Goal: Communication & Community: Ask a question

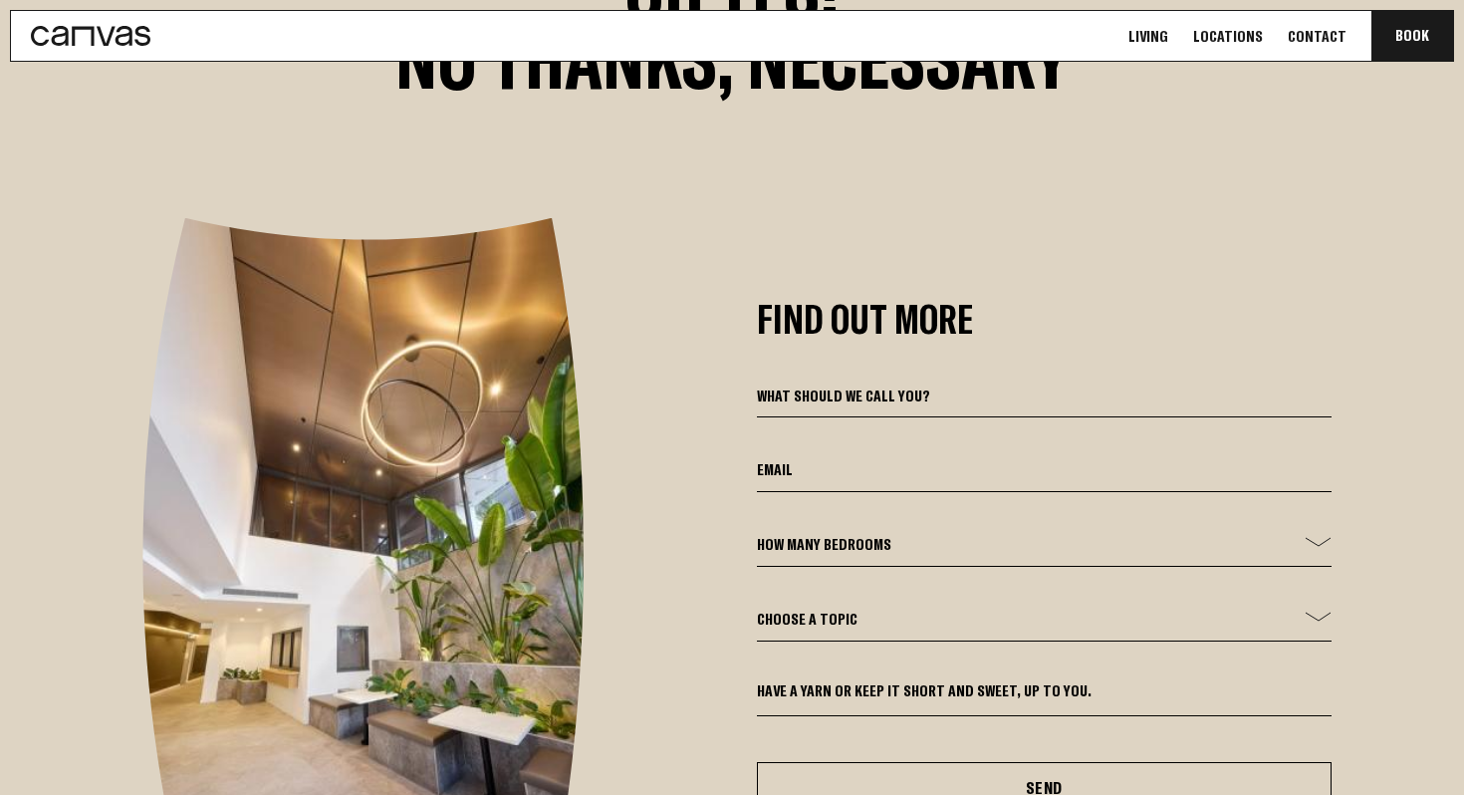
scroll to position [6576, 0]
click at [953, 390] on input at bounding box center [1044, 401] width 574 height 34
click at [955, 484] on input "email" at bounding box center [1044, 476] width 574 height 34
click at [1100, 545] on select "How many bedrooms - 1 Bed 2 Bed 3 Bed" at bounding box center [1044, 551] width 574 height 34
click at [1238, 633] on select "Choose a topic General Enquiry Booking Enquiry Other" at bounding box center [1044, 625] width 574 height 34
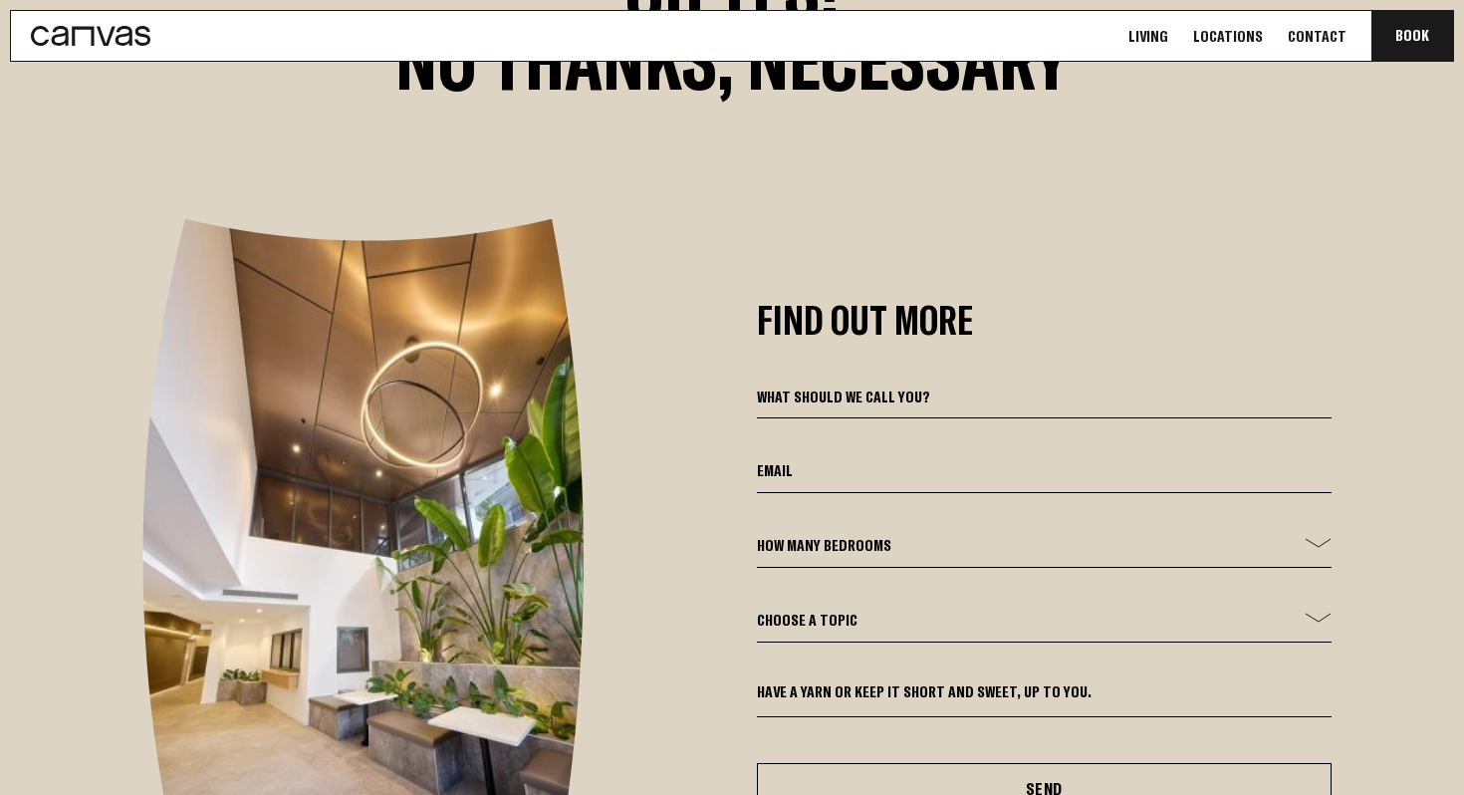
click at [1271, 613] on select "Choose a topic General Enquiry Booking Enquiry Other" at bounding box center [1044, 625] width 574 height 34
click at [1143, 668] on form "How many bedrooms - 1 Bed 2 Bed 3 Bed Choose a topic General Enquiry Booking En…" at bounding box center [1044, 599] width 574 height 430
click at [1142, 699] on textarea at bounding box center [1044, 699] width 574 height 35
type textarea "k"
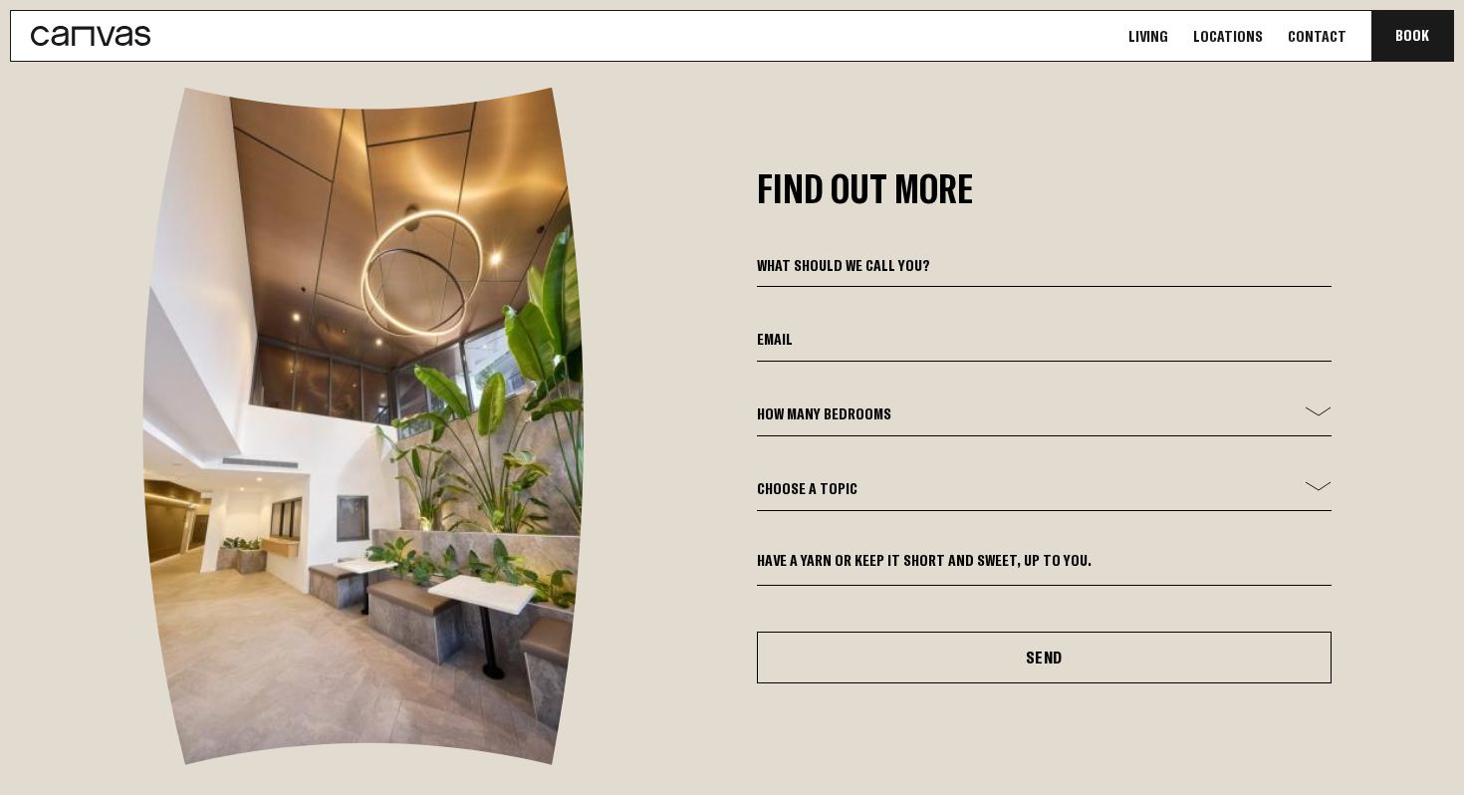
scroll to position [6705, 0]
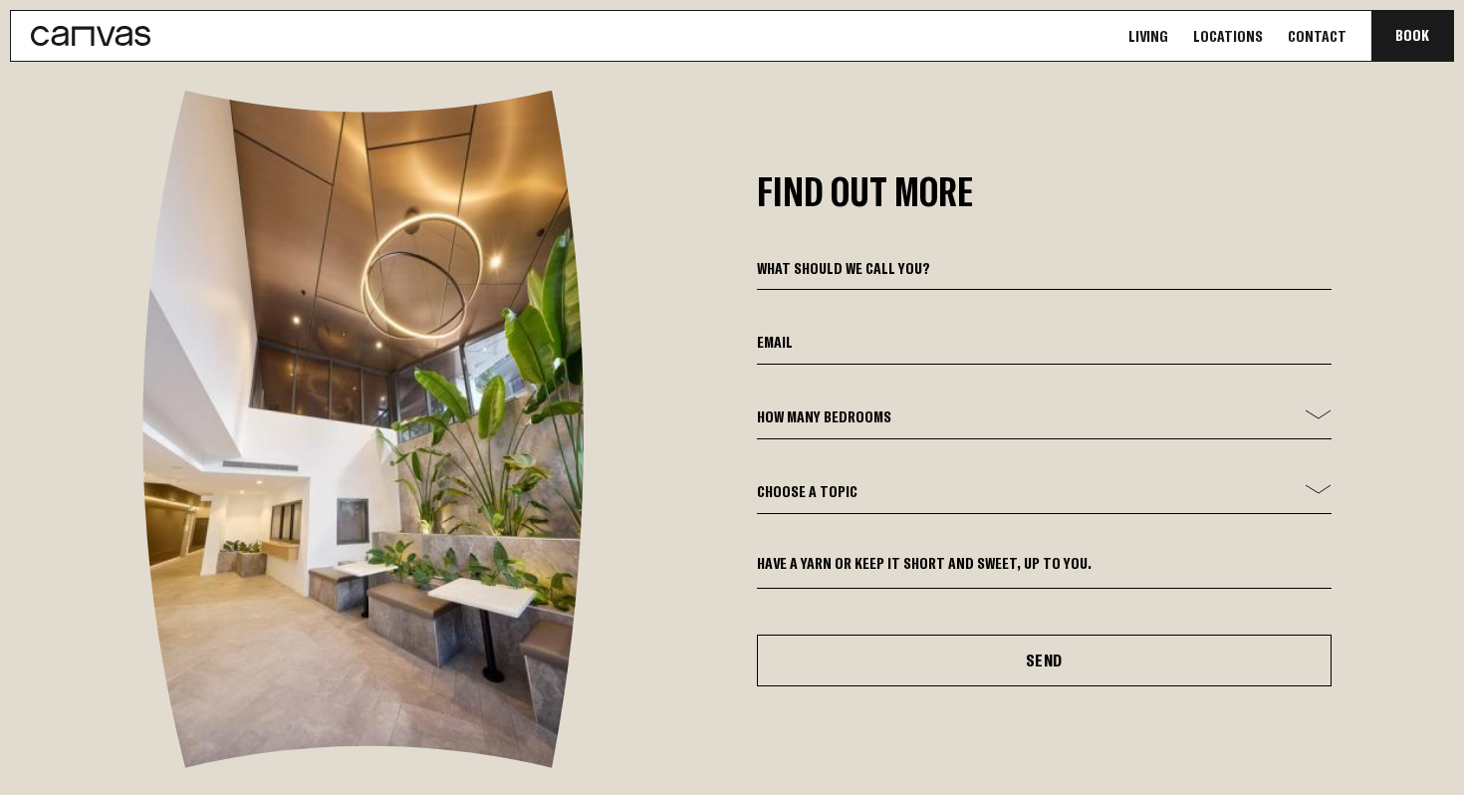
click at [956, 262] on input at bounding box center [1044, 273] width 574 height 34
type input "[PERSON_NAME]"
click at [967, 336] on input "email" at bounding box center [1044, 348] width 574 height 34
type input "[EMAIL_ADDRESS][DOMAIN_NAME]"
click at [937, 421] on select "How many bedrooms - 1 Bed 2 Bed 3 Bed" at bounding box center [1044, 422] width 574 height 34
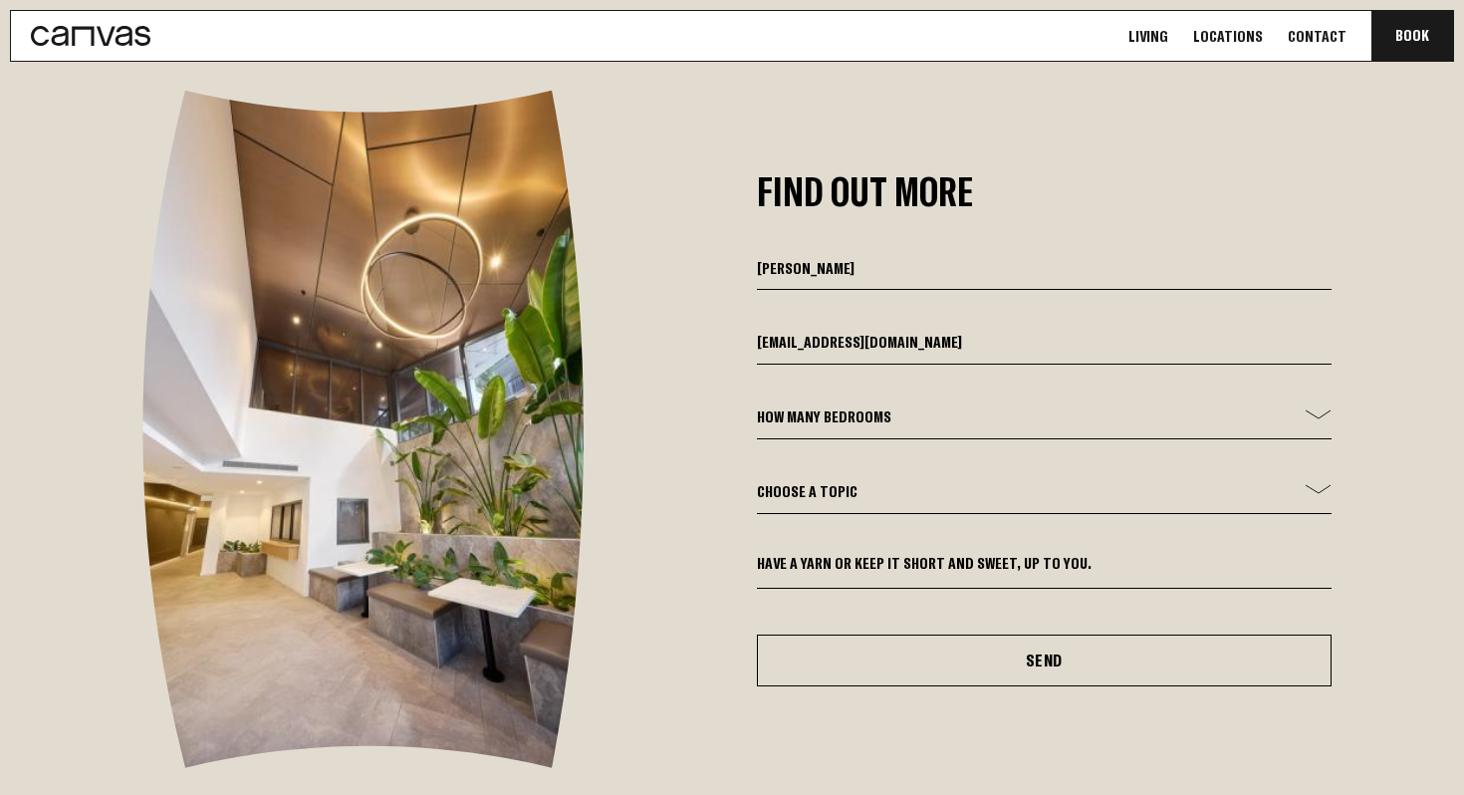
select select "2 Bed"
click at [757, 405] on select "How many bedrooms - 1 Bed 2 Bed 3 Bed" at bounding box center [1044, 422] width 574 height 34
click at [939, 496] on select "Choose a topic General Enquiry Booking Enquiry Other" at bounding box center [1044, 497] width 574 height 34
select select "General Enquiry"
click at [757, 480] on select "Choose a topic General Enquiry Booking Enquiry Other" at bounding box center [1044, 497] width 574 height 34
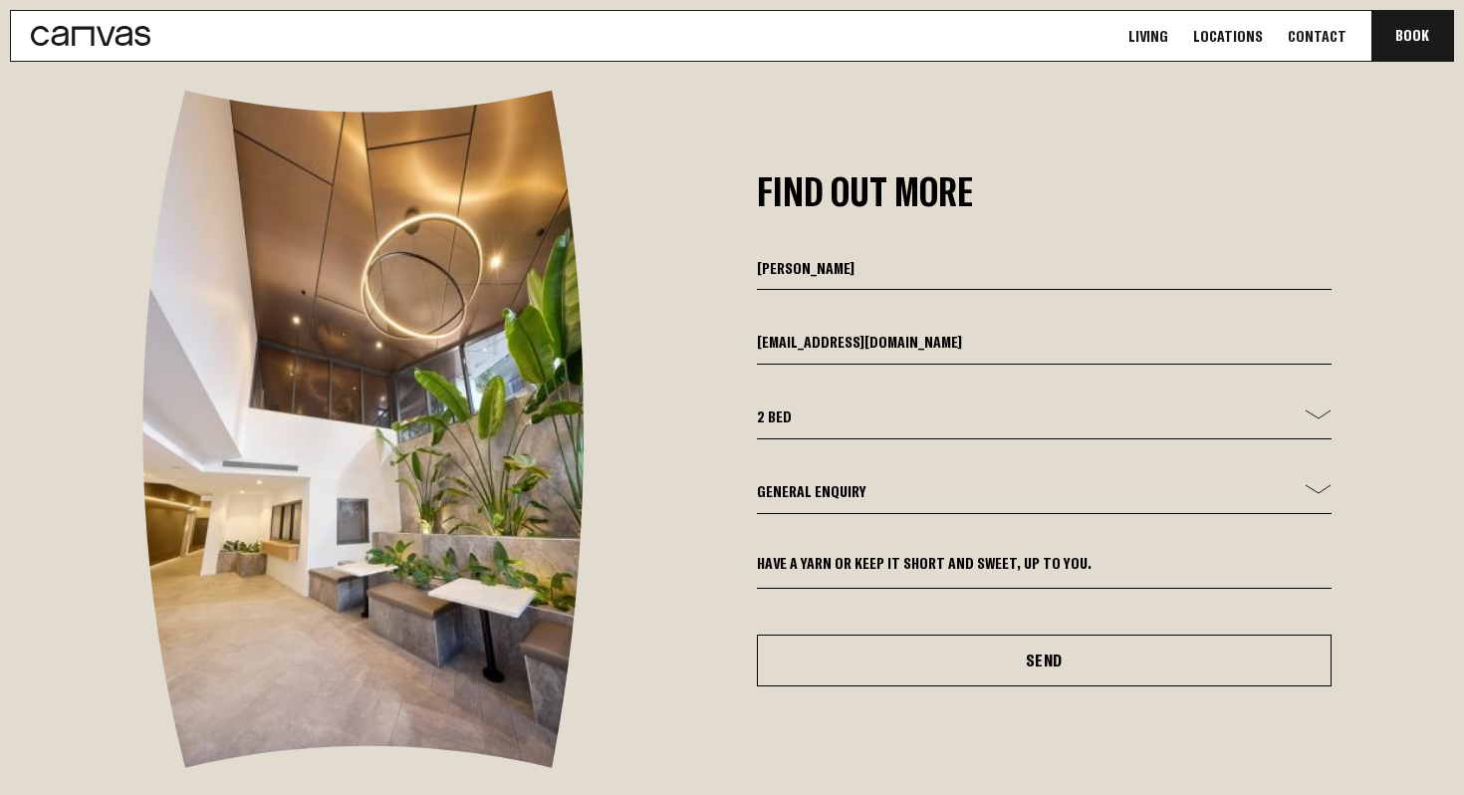
click at [946, 569] on textarea at bounding box center [1044, 571] width 574 height 35
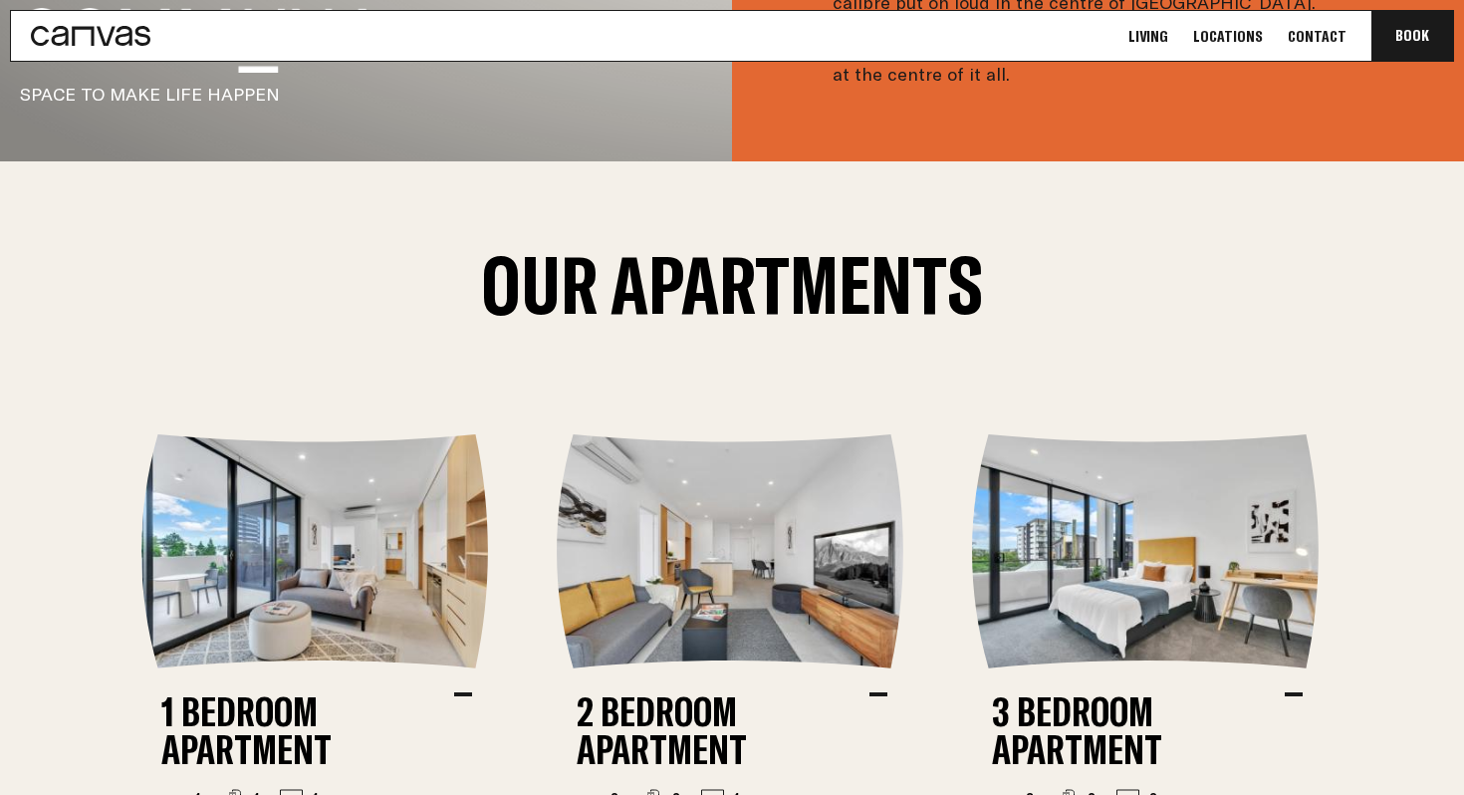
scroll to position [996, 0]
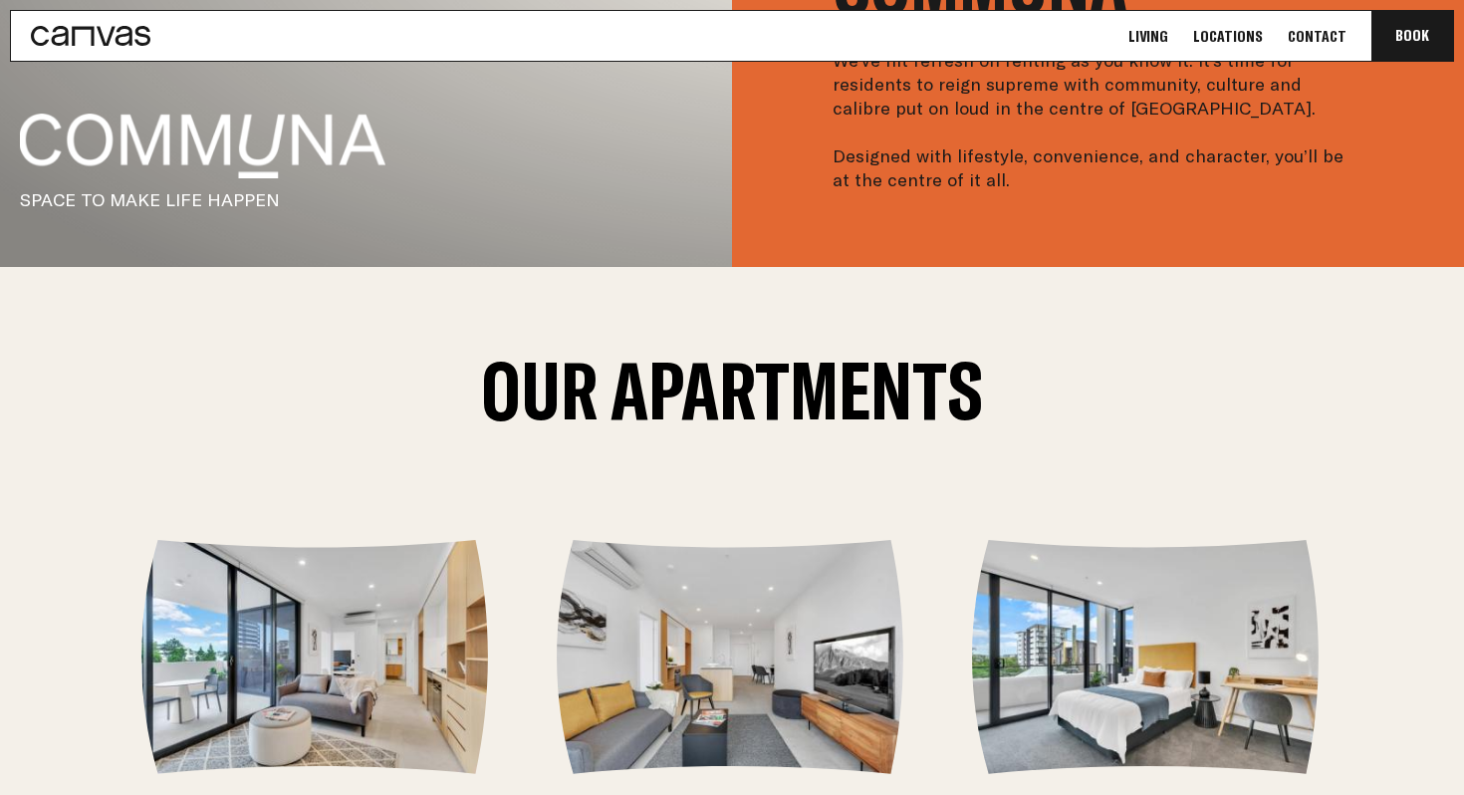
click at [1239, 36] on link "Locations" at bounding box center [1228, 36] width 82 height 21
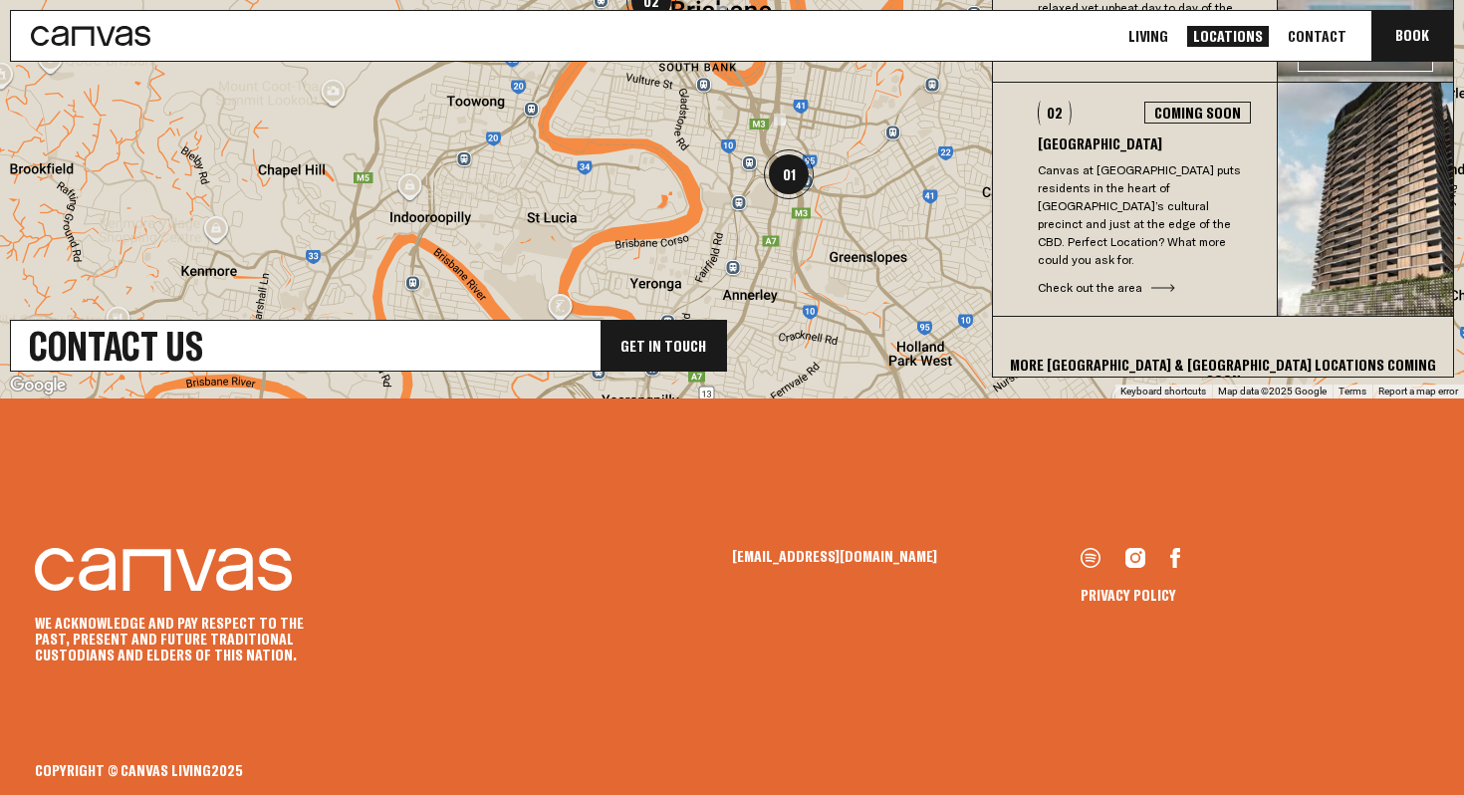
scroll to position [2789, 0]
click at [1173, 35] on link "Living" at bounding box center [1148, 36] width 52 height 21
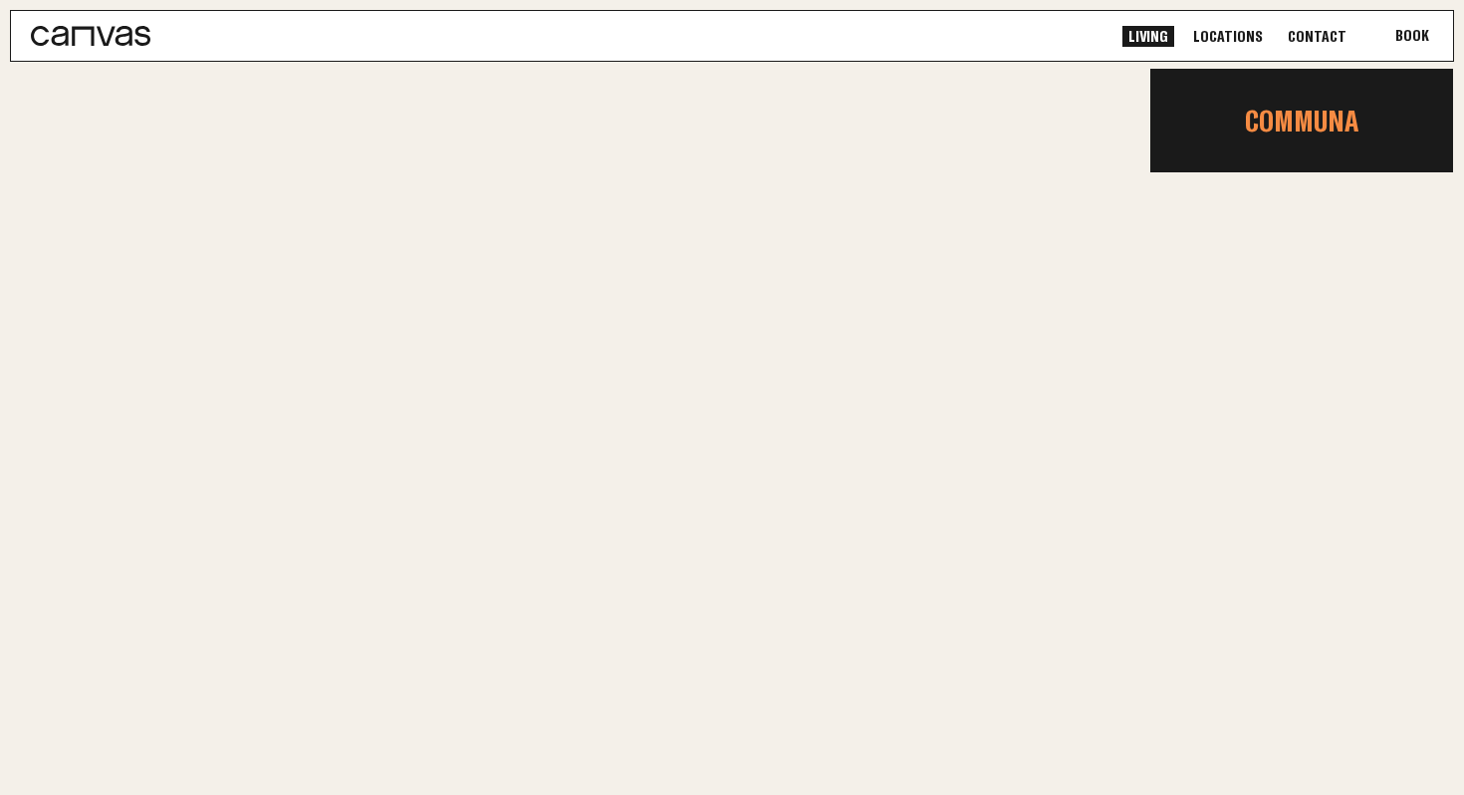
click at [1282, 142] on link "Communa" at bounding box center [1301, 121] width 303 height 68
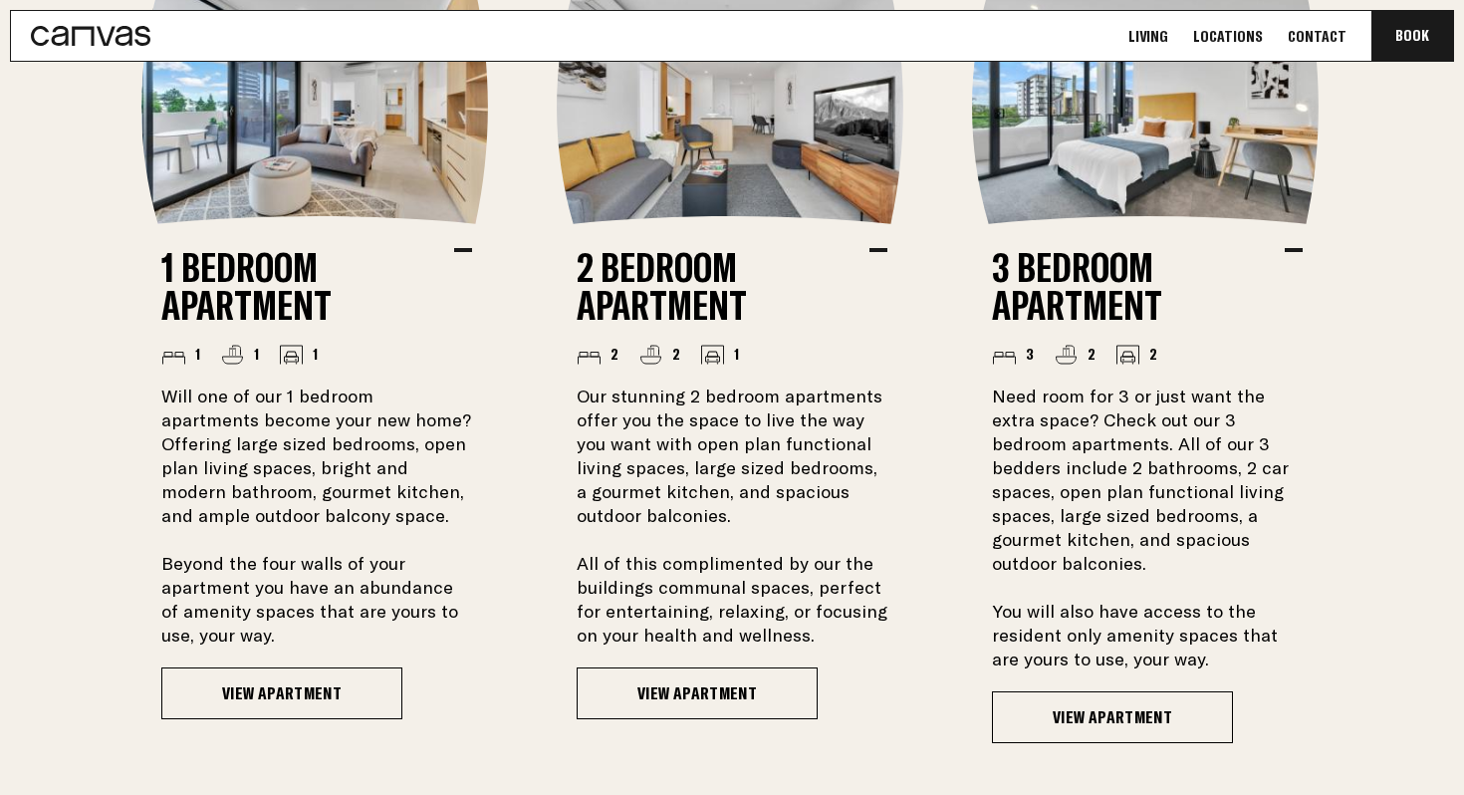
scroll to position [1546, 0]
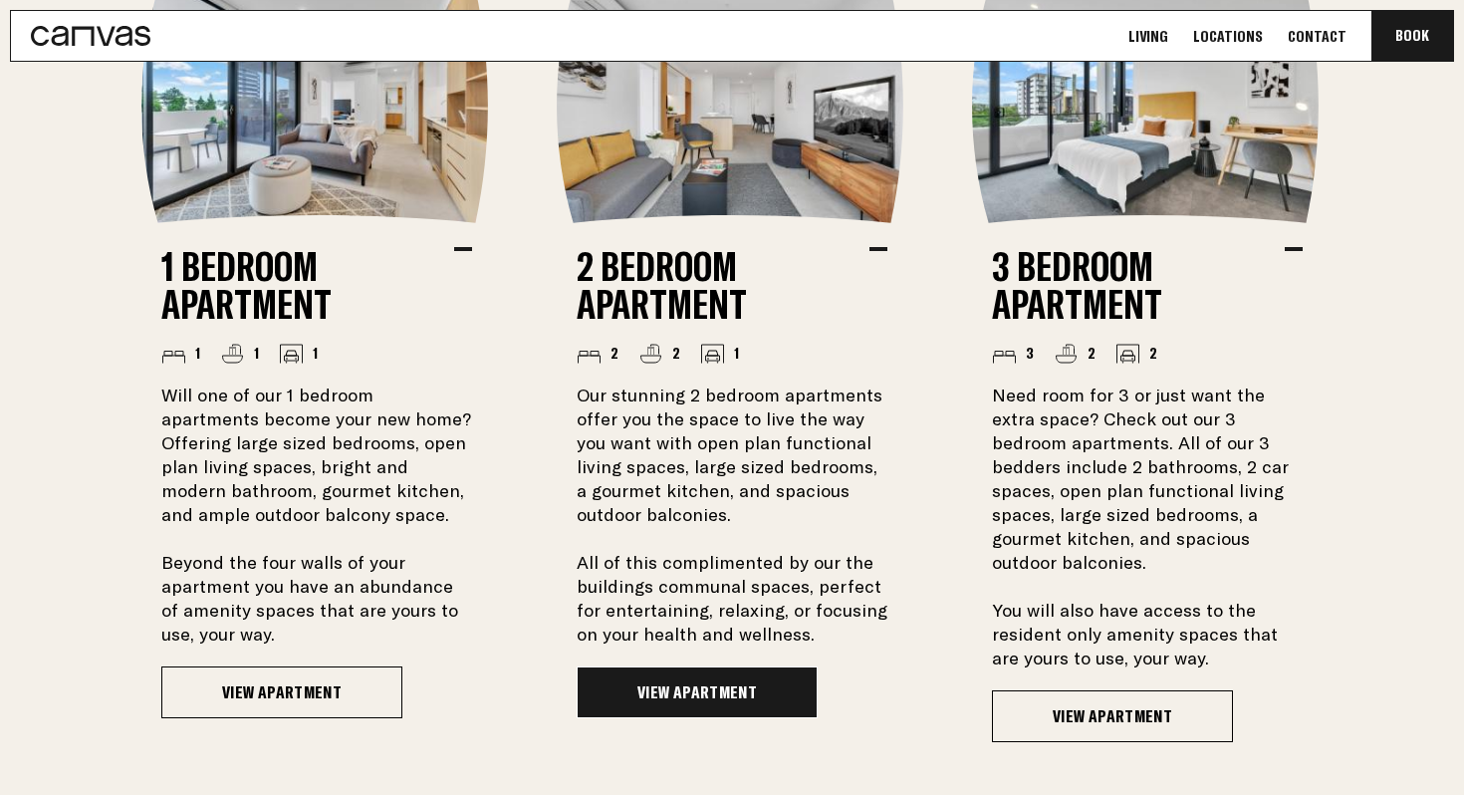
click at [695, 676] on link "View Apartment" at bounding box center [696, 692] width 241 height 52
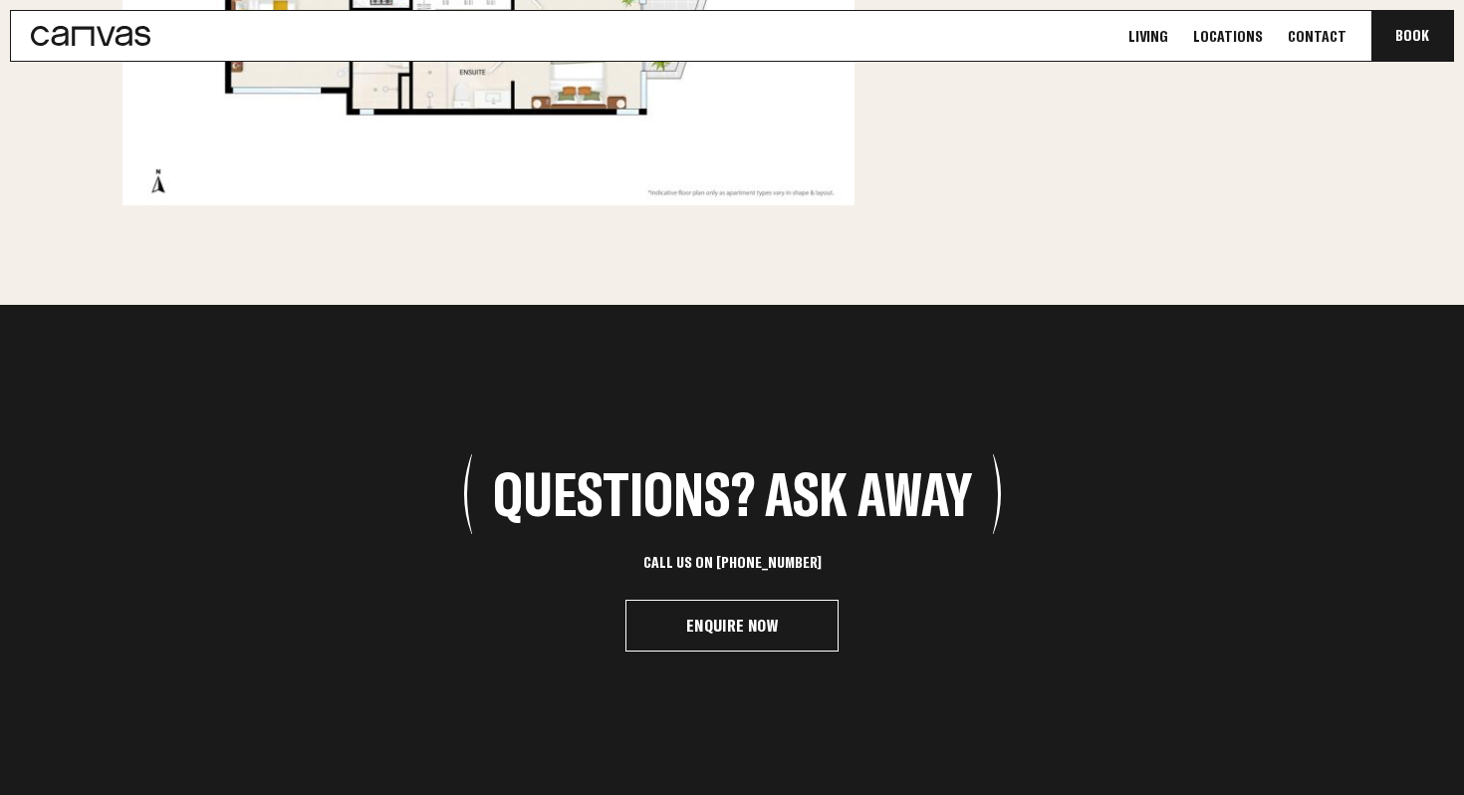
scroll to position [2826, 0]
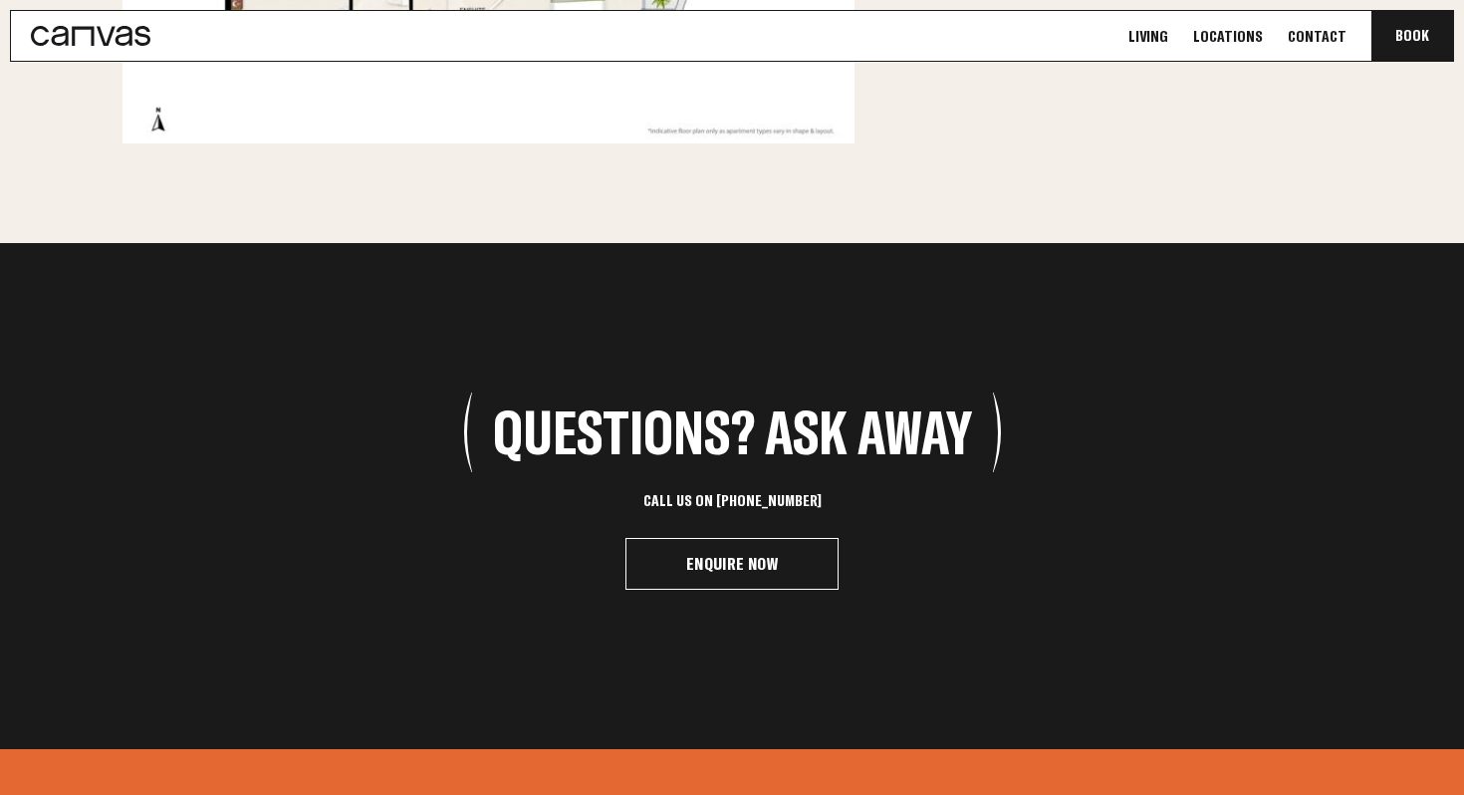
scroll to position [2886, 0]
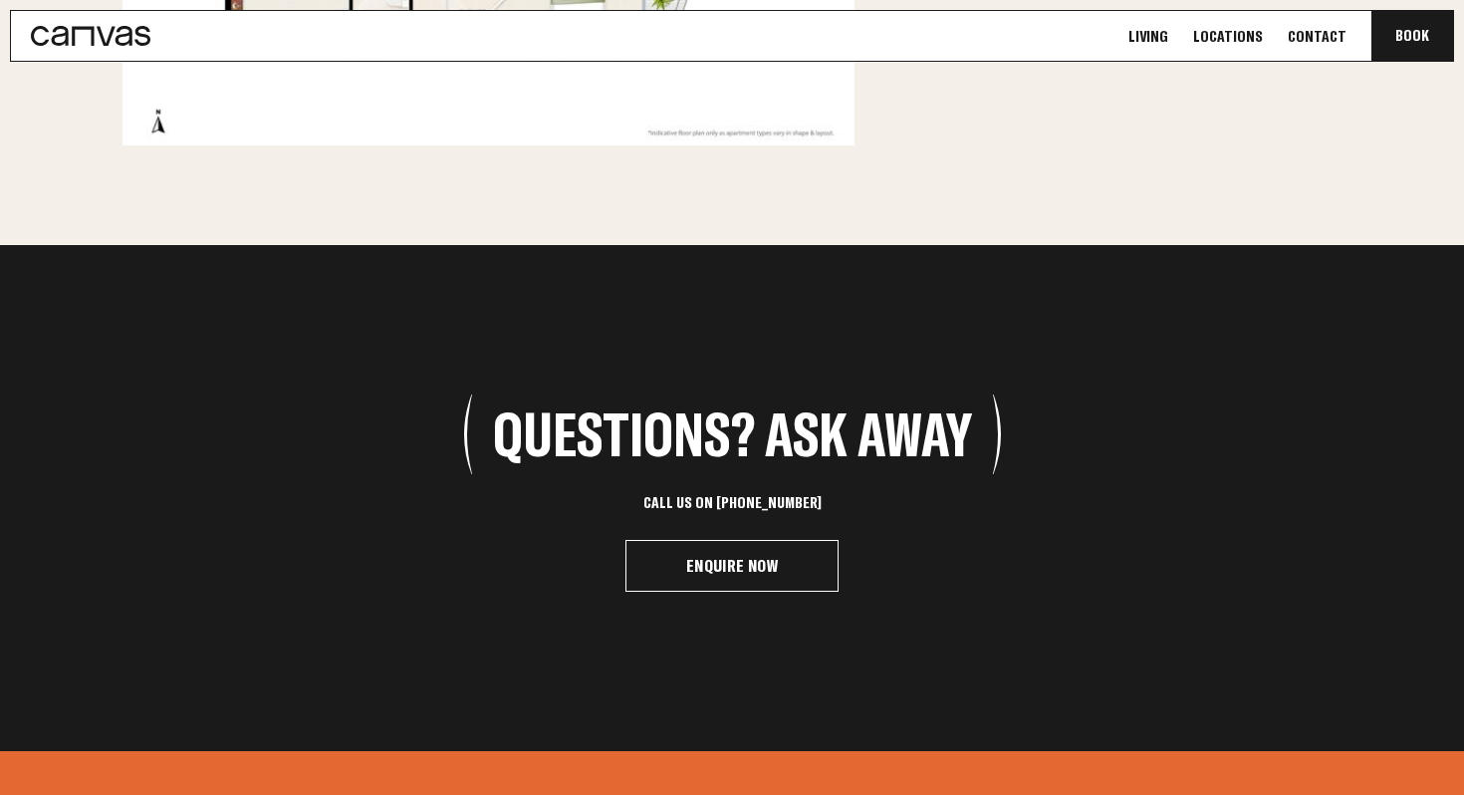
click at [1174, 27] on link "Living" at bounding box center [1148, 36] width 52 height 21
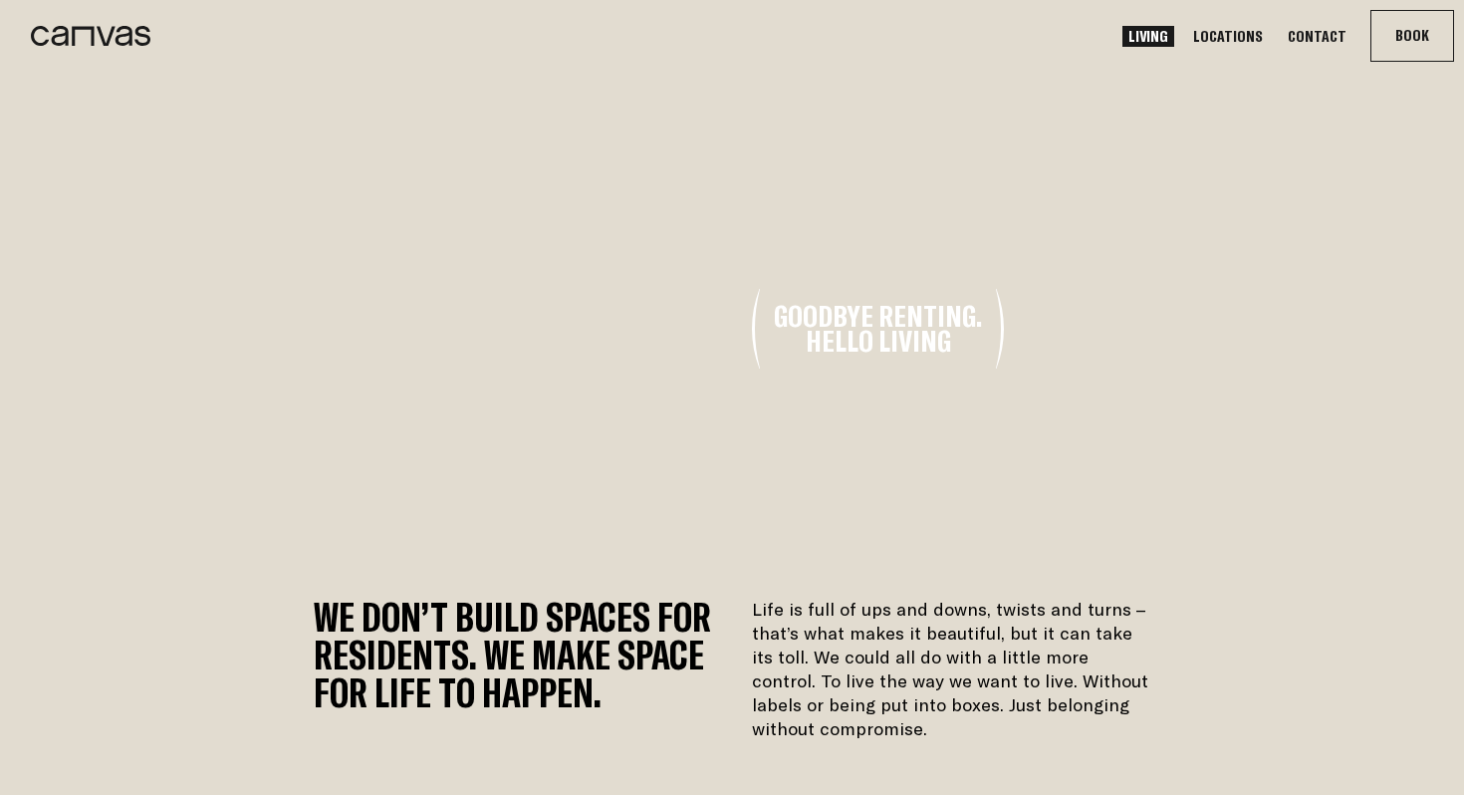
click at [1245, 40] on link "Locations" at bounding box center [1228, 36] width 82 height 21
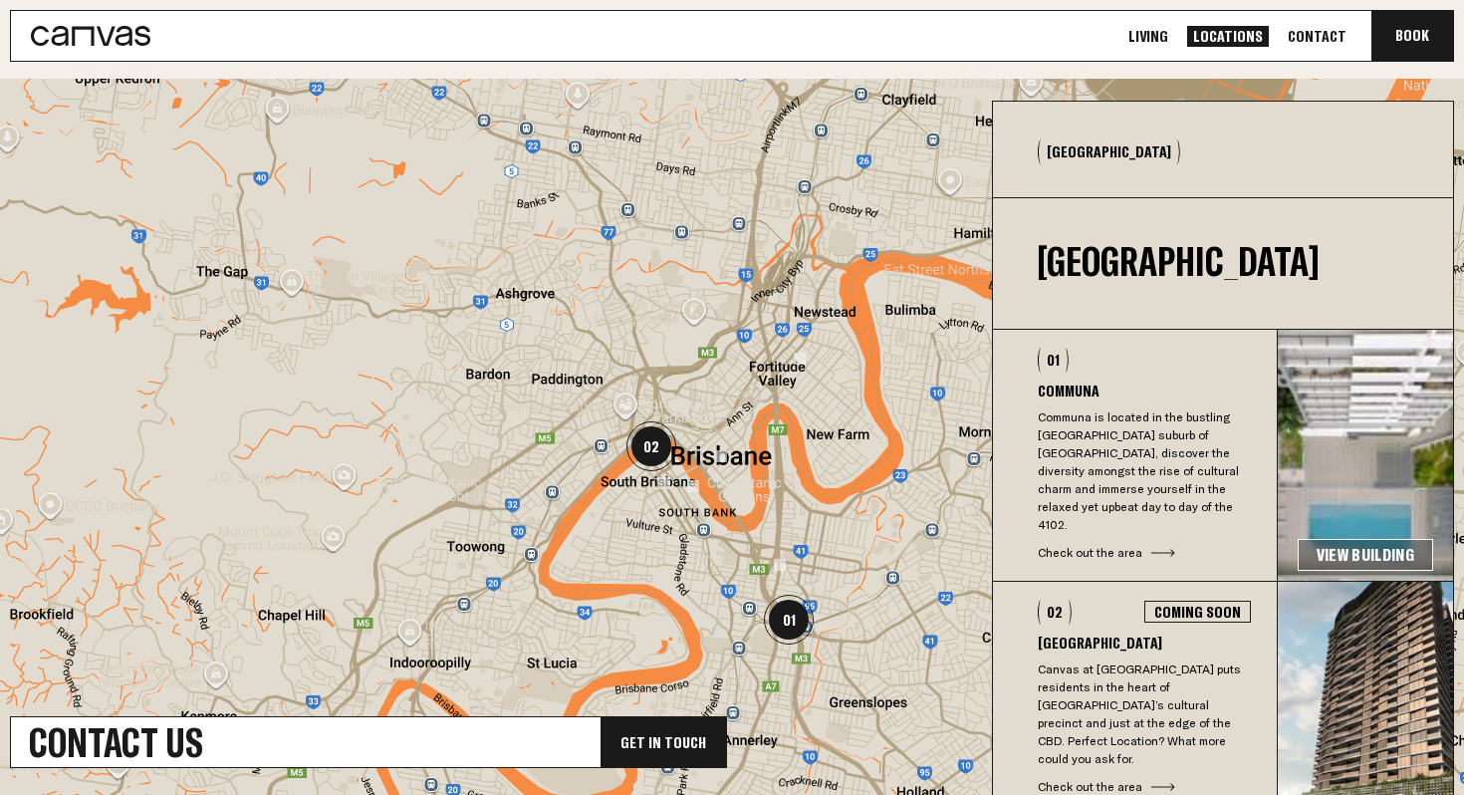
scroll to position [586, 0]
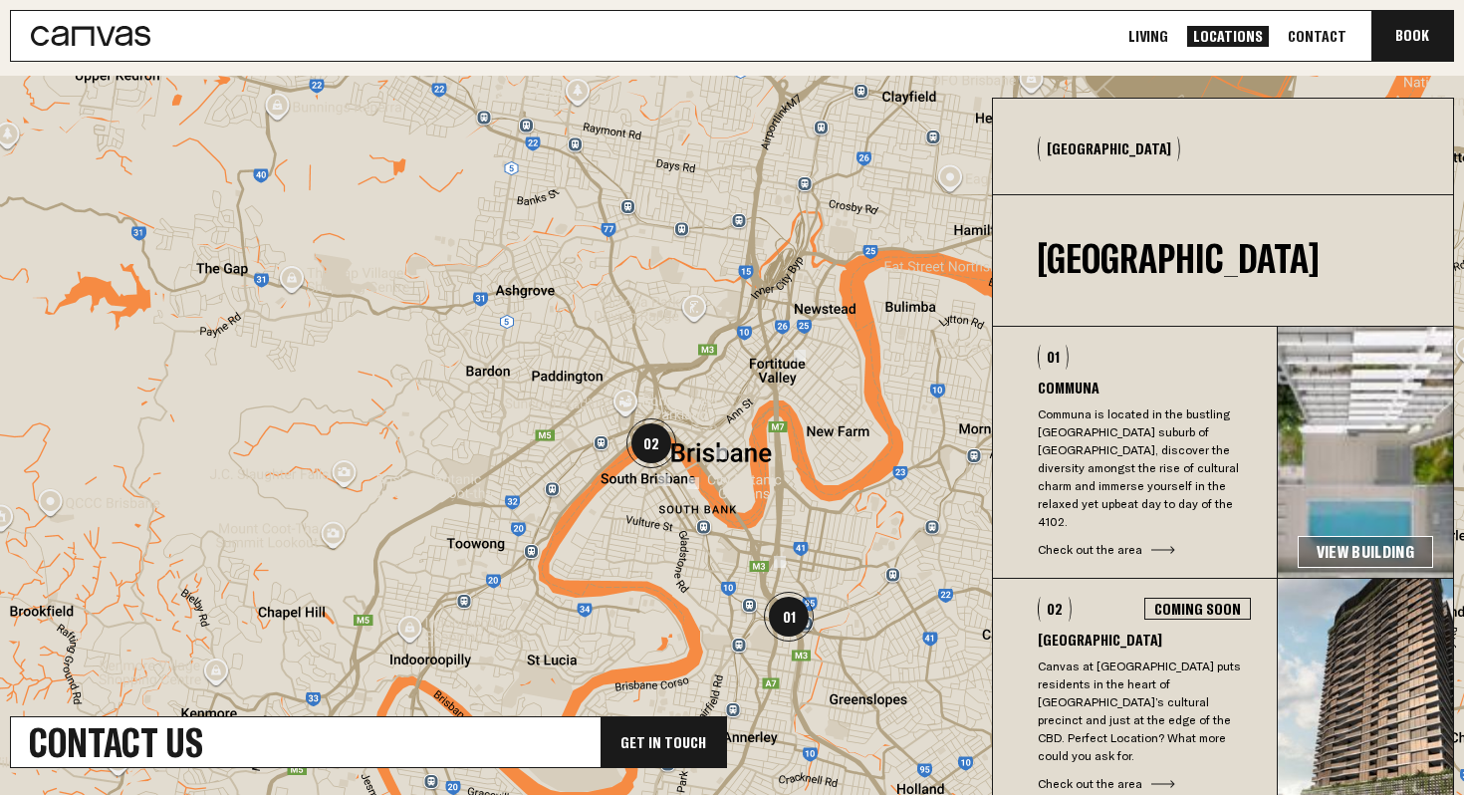
click at [1115, 405] on p "Communa is located in the bustling [GEOGRAPHIC_DATA] suburb of [GEOGRAPHIC_DATA…" at bounding box center [1143, 467] width 213 height 125
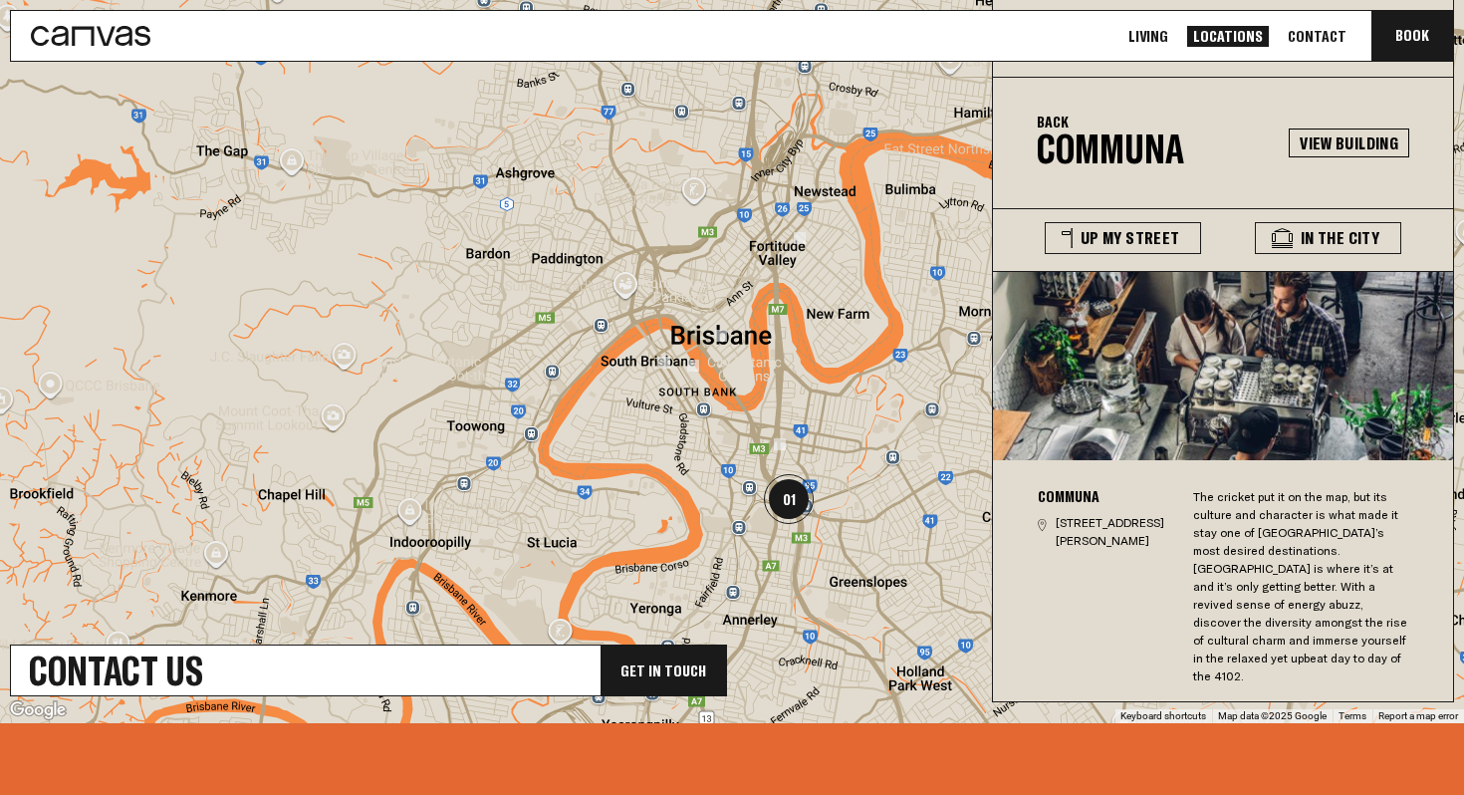
scroll to position [706, 0]
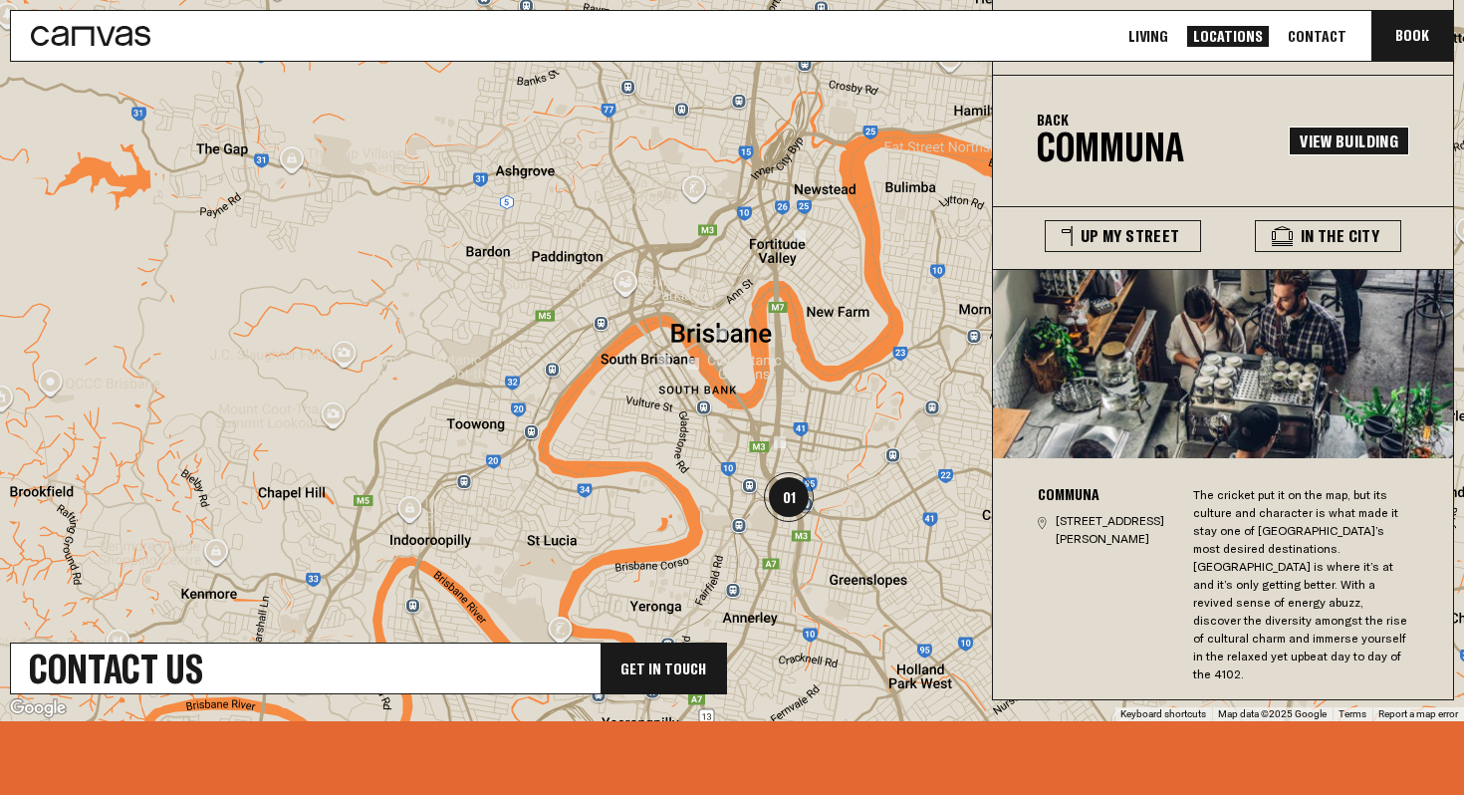
click at [1318, 146] on link "View Building" at bounding box center [1348, 140] width 120 height 29
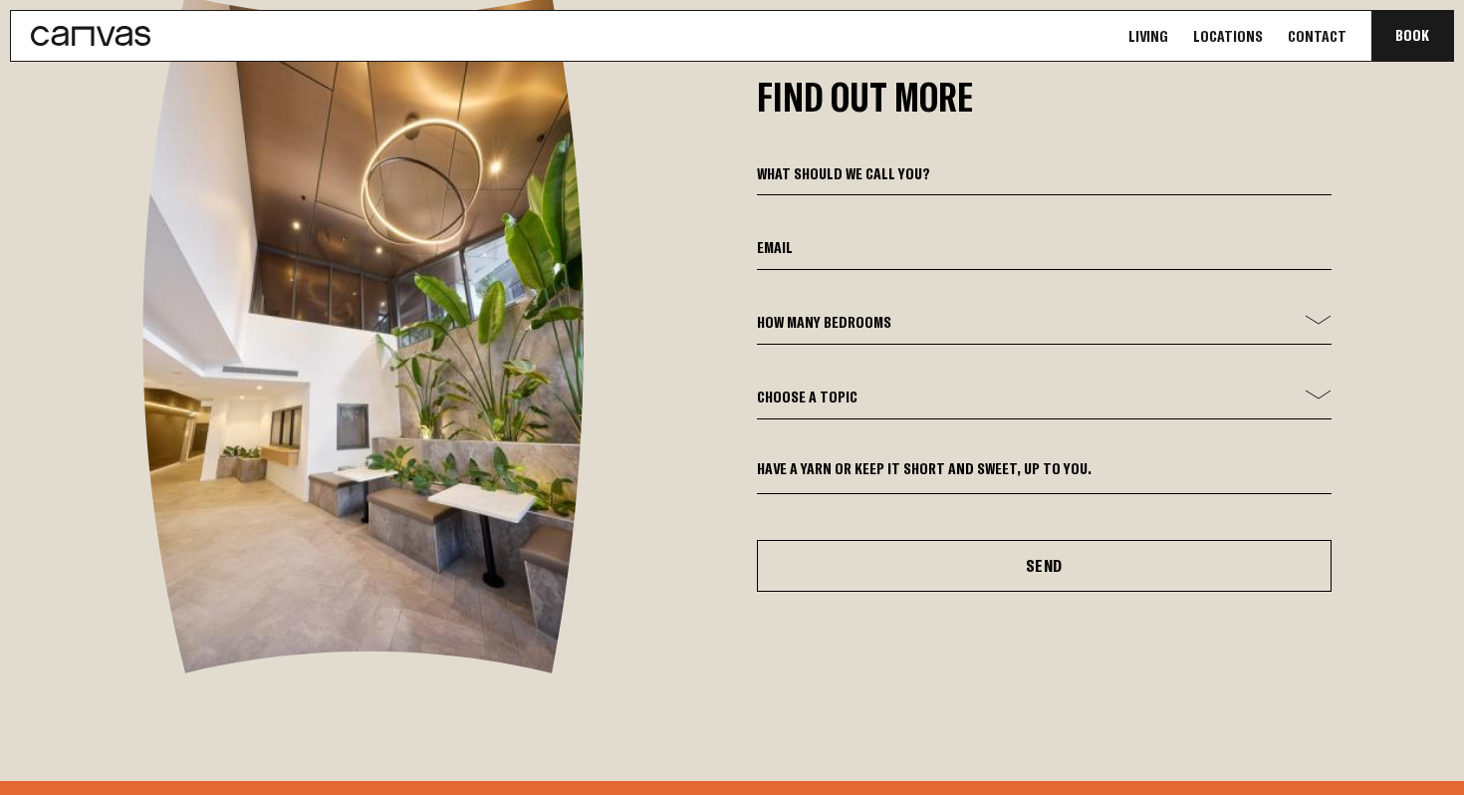
scroll to position [6795, 0]
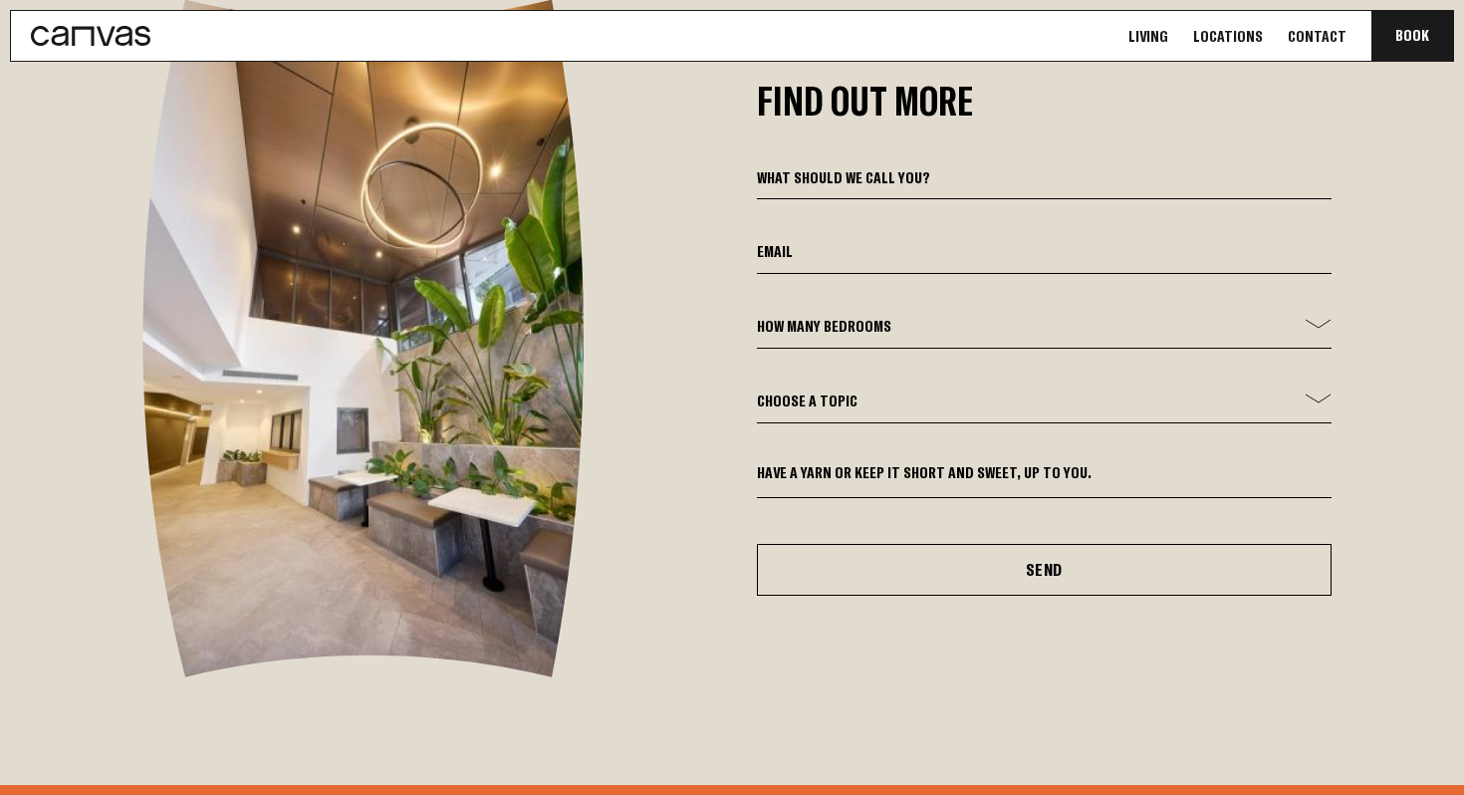
click at [1048, 193] on input at bounding box center [1044, 182] width 574 height 34
type input "Jereton"
type input "[EMAIL_ADDRESS][DOMAIN_NAME]"
click at [1091, 321] on select "How many bedrooms - 1 Bed 2 Bed 3 Bed" at bounding box center [1044, 332] width 574 height 34
select select "2 Bed"
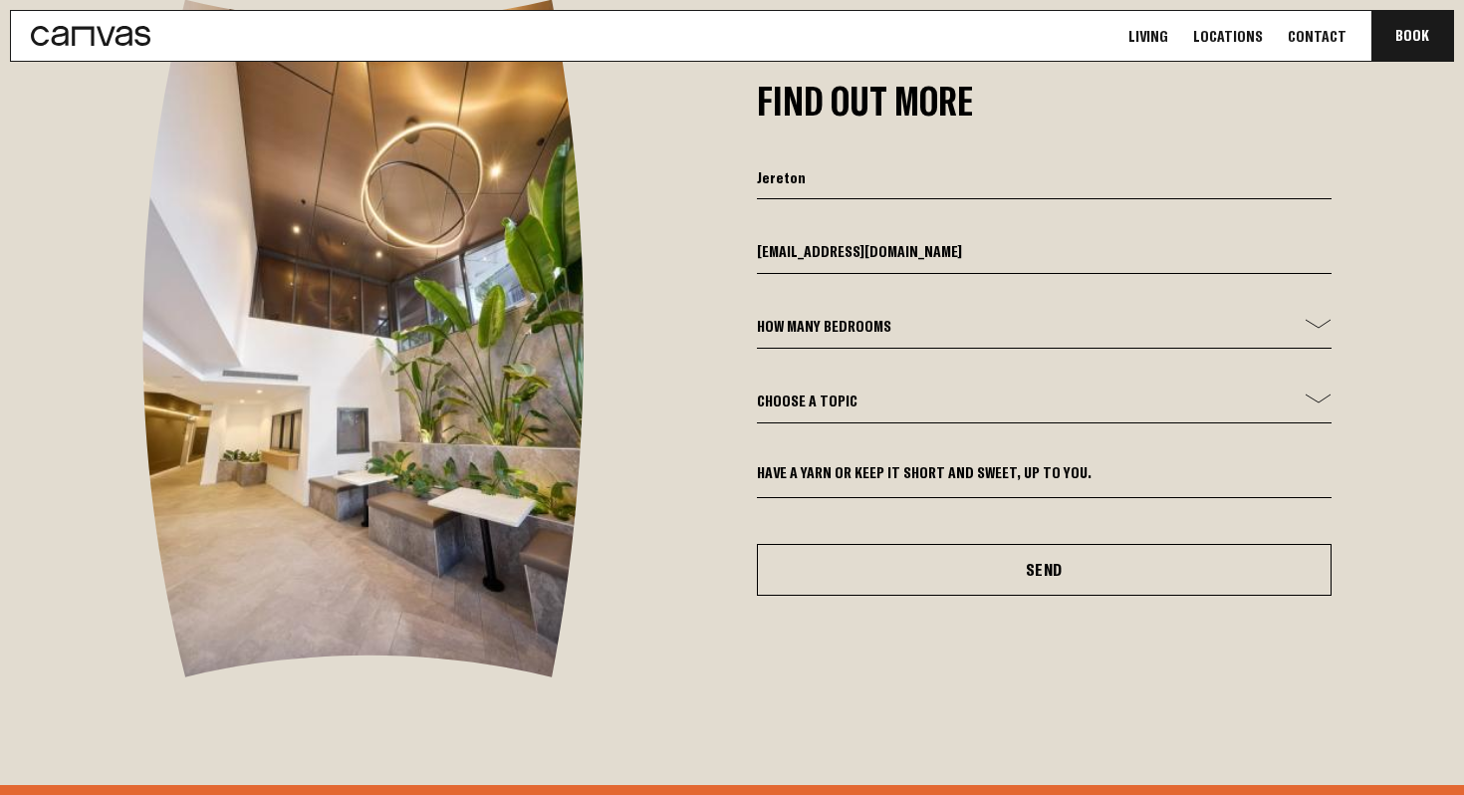
click at [757, 315] on select "How many bedrooms - 1 Bed 2 Bed 3 Bed" at bounding box center [1044, 332] width 574 height 34
click at [1077, 421] on select "Choose a topic General Enquiry Booking Enquiry Other" at bounding box center [1044, 406] width 574 height 34
select select "General Enquiry"
click at [757, 389] on select "Choose a topic General Enquiry Booking Enquiry Other" at bounding box center [1044, 406] width 574 height 34
click at [1048, 471] on textarea at bounding box center [1044, 480] width 574 height 35
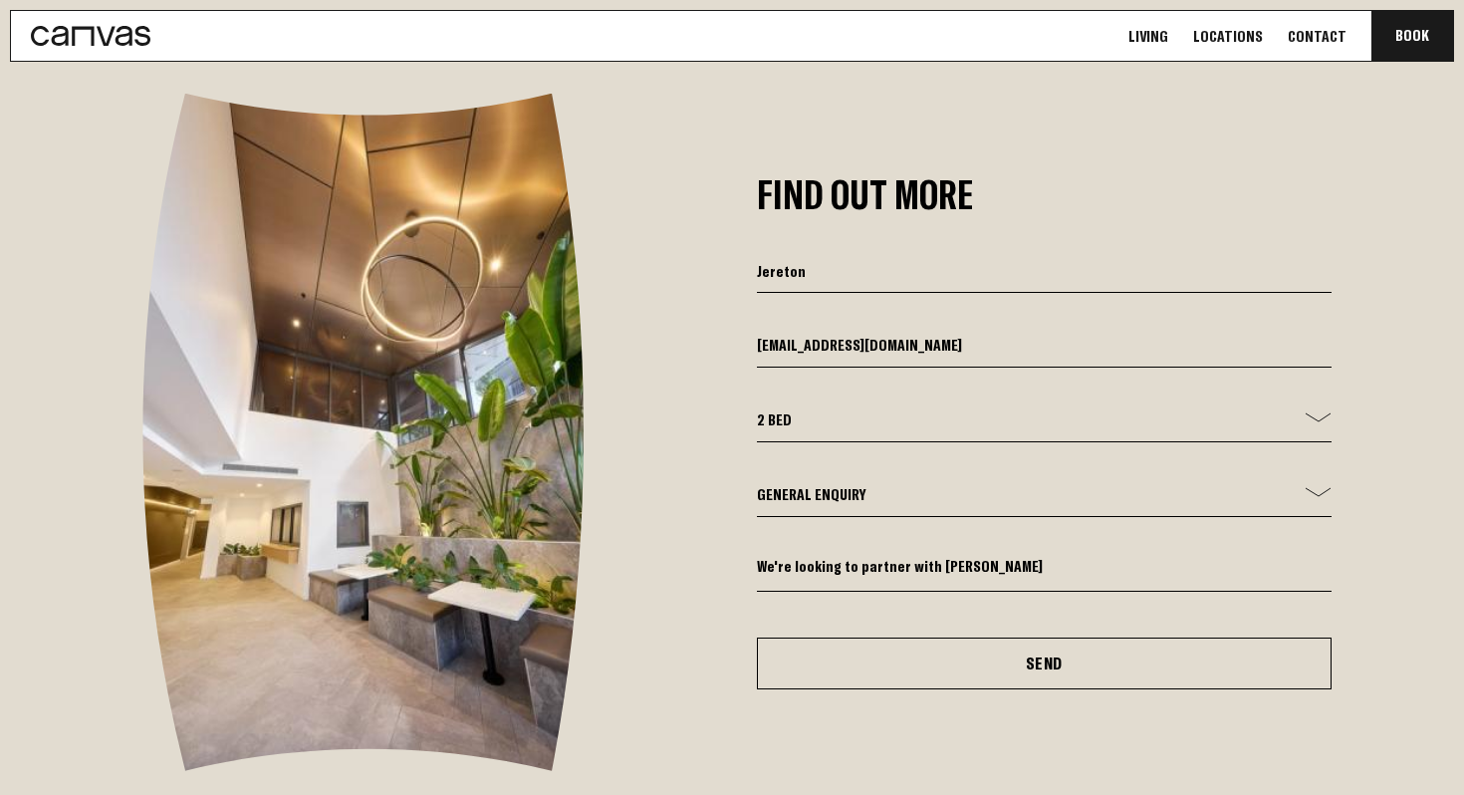
scroll to position [6707, 0]
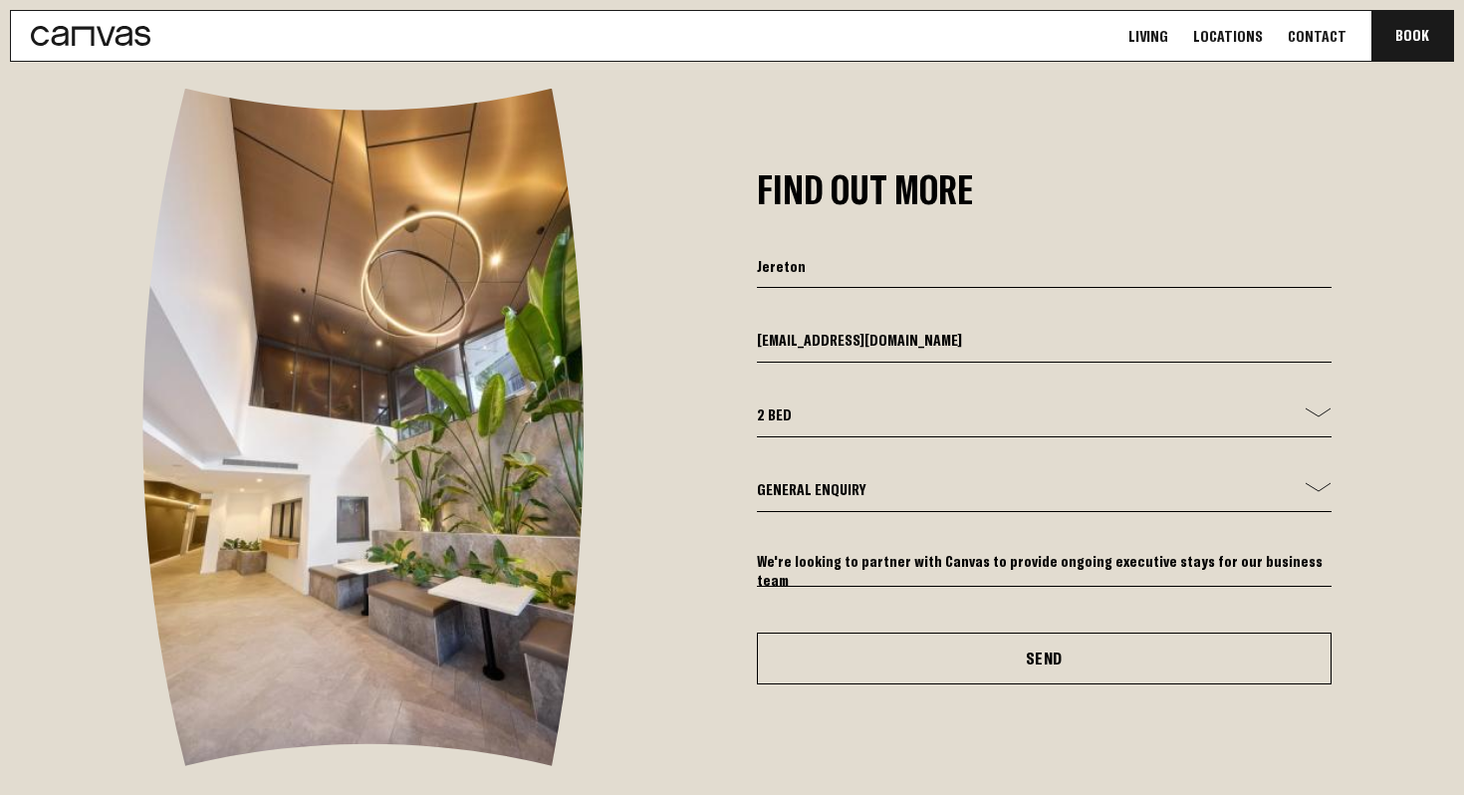
click at [1200, 563] on textarea "We're looking to partner with Canvas to provide ongoing executive stays for our…" at bounding box center [1044, 569] width 574 height 35
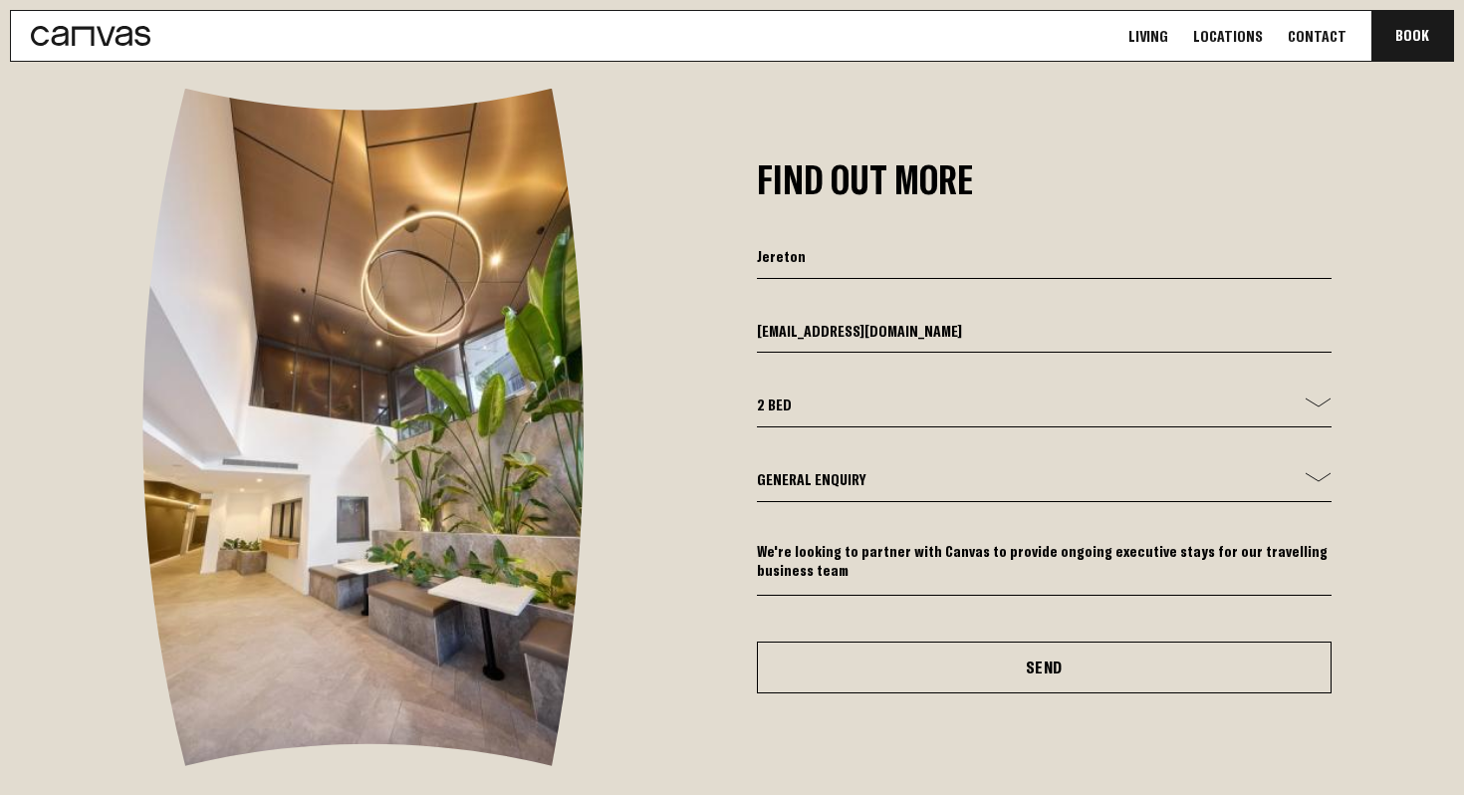
click at [1106, 595] on textarea "We're looking to partner with Canvas to provide ongoing executive stays for our…" at bounding box center [1044, 569] width 574 height 54
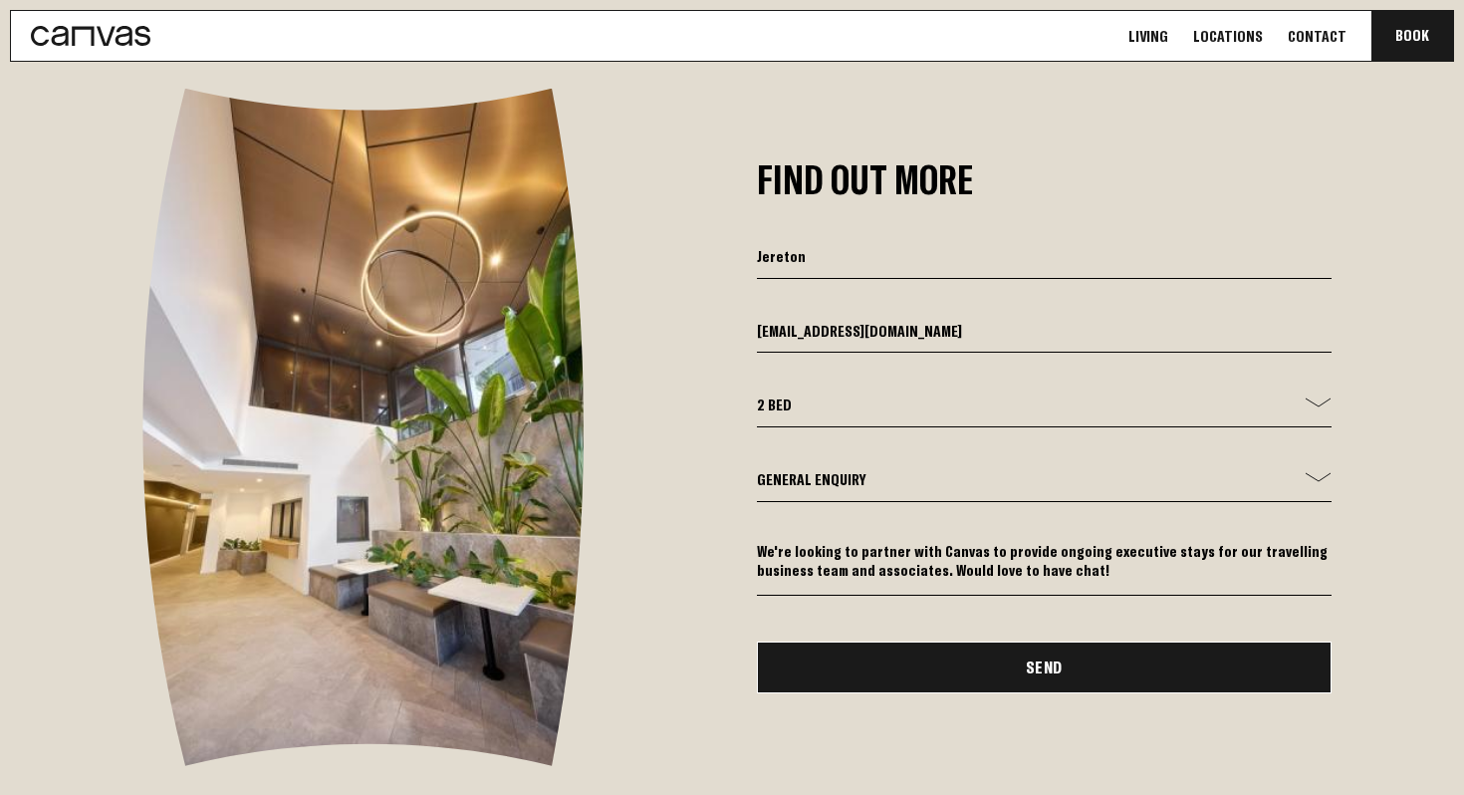
type textarea "We're looking to partner with Canvas to provide ongoing executive stays for our…"
click at [1059, 680] on button "Send" at bounding box center [1044, 667] width 574 height 52
click at [1032, 664] on button "Send" at bounding box center [1044, 667] width 574 height 52
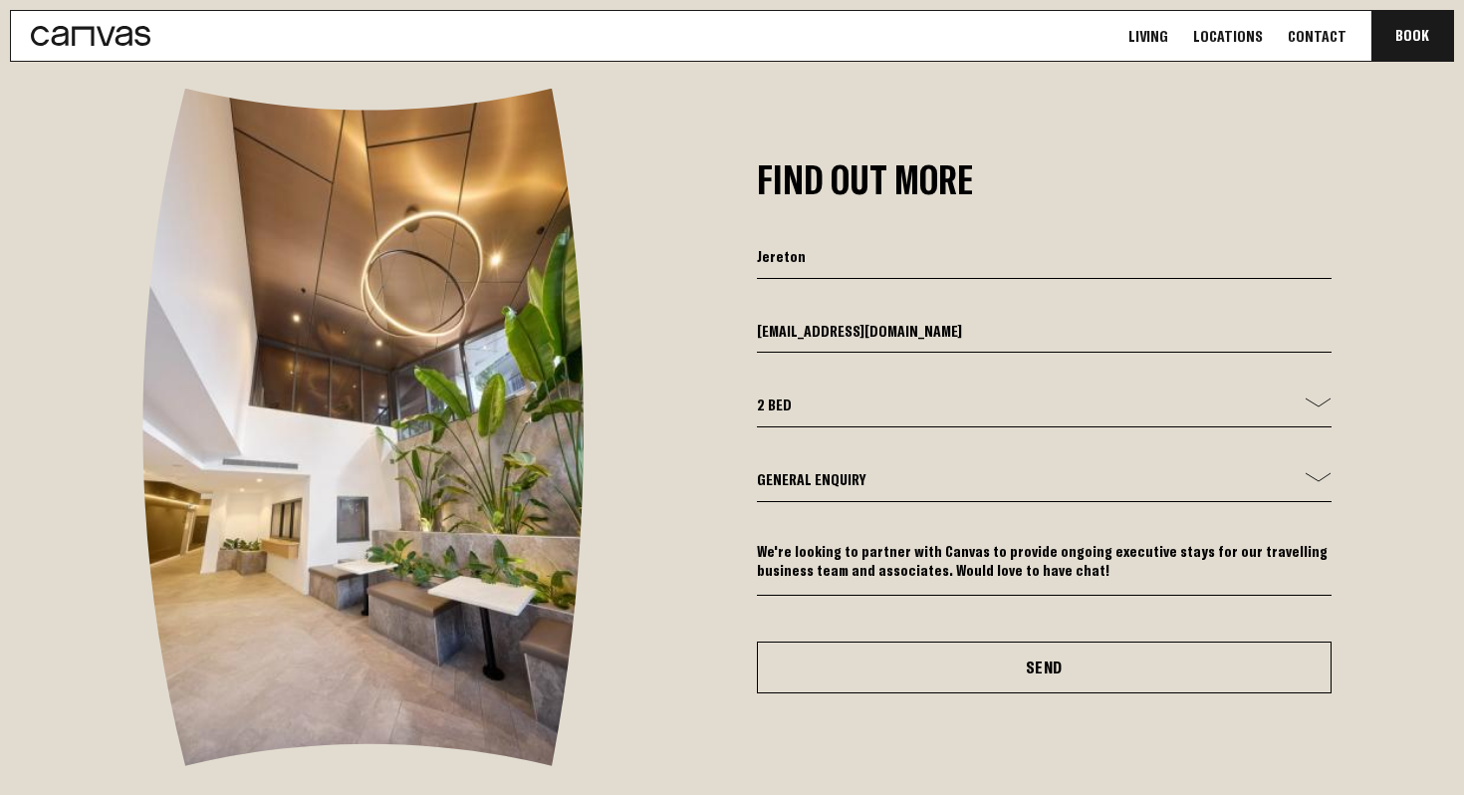
select select
